Goal: Navigation & Orientation: Find specific page/section

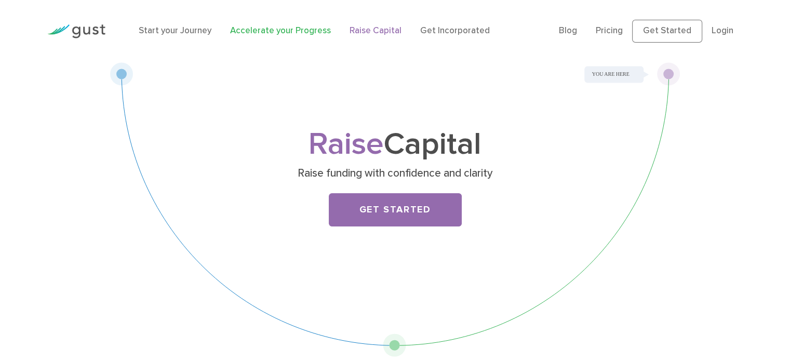
click at [246, 29] on link "Accelerate your Progress" at bounding box center [280, 30] width 101 height 10
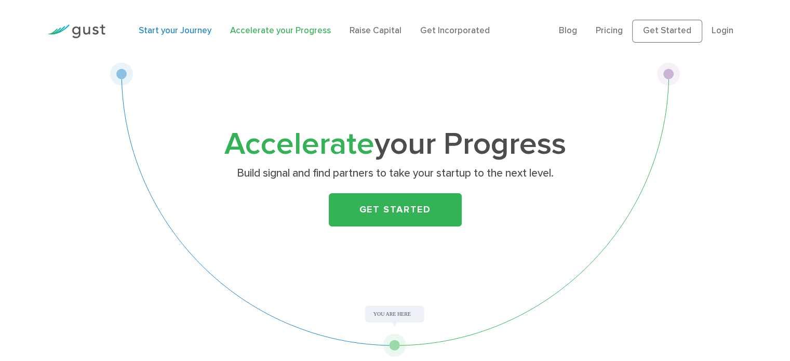
click at [195, 26] on link "Start your Journey" at bounding box center [175, 30] width 73 height 10
